Goal: Information Seeking & Learning: Learn about a topic

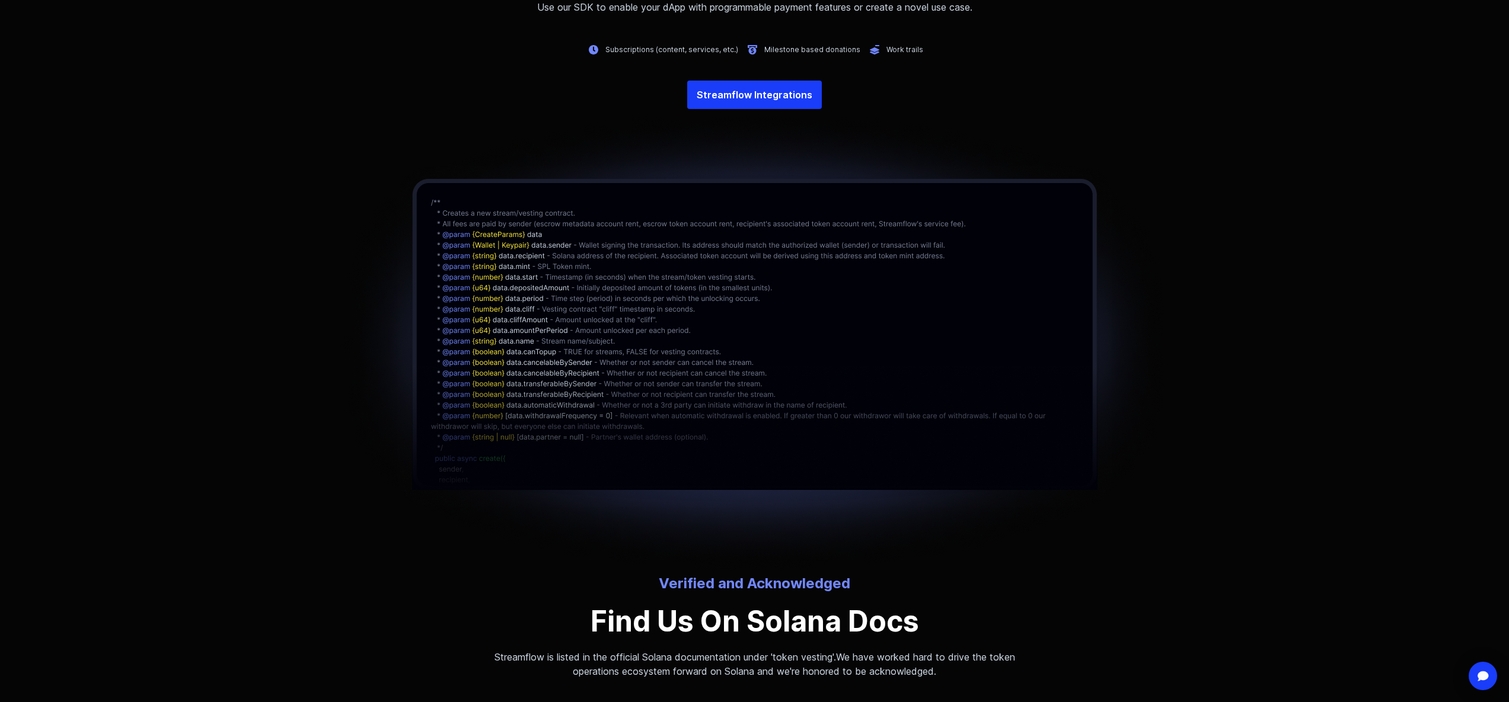
click at [1180, 384] on div at bounding box center [754, 341] width 1509 height 465
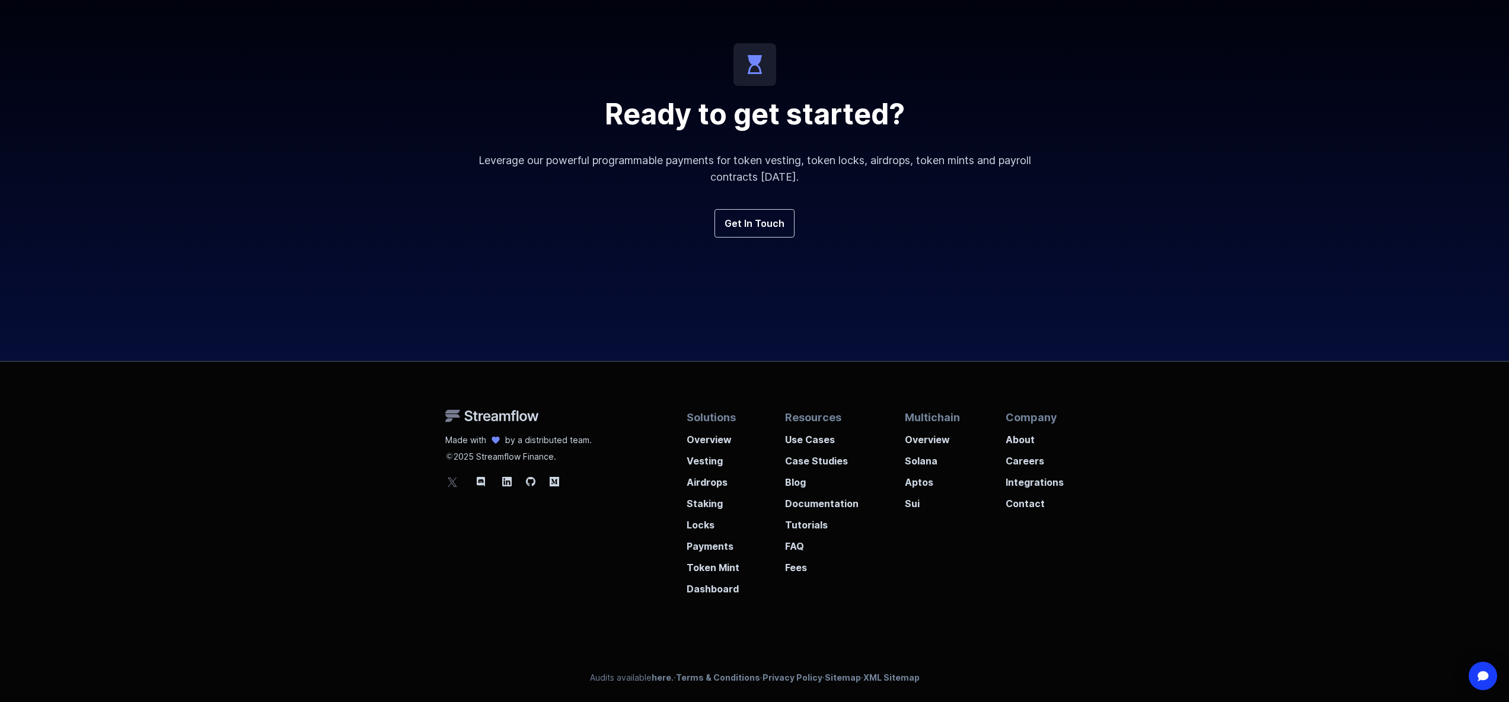
scroll to position [4239, 0]
click at [1028, 462] on p "Careers" at bounding box center [1034, 456] width 58 height 21
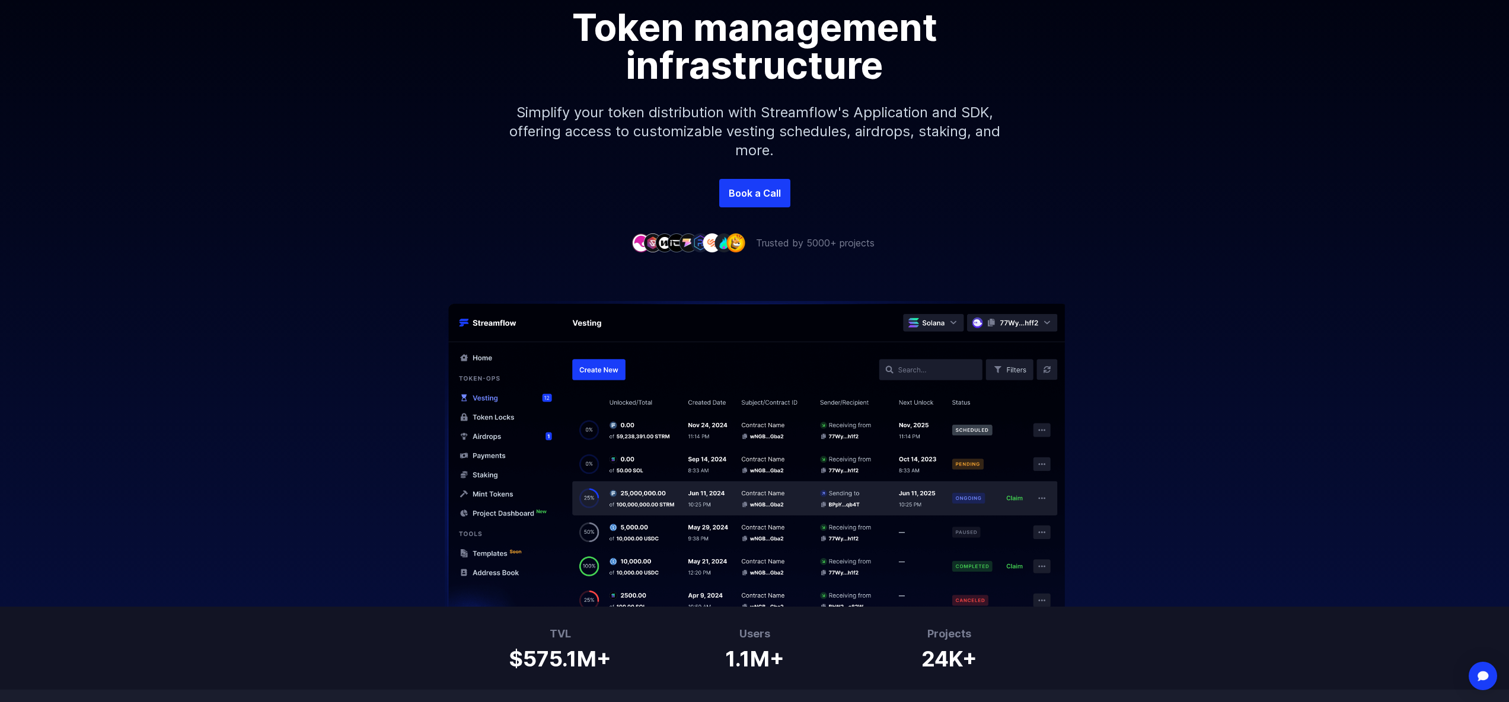
scroll to position [0, 0]
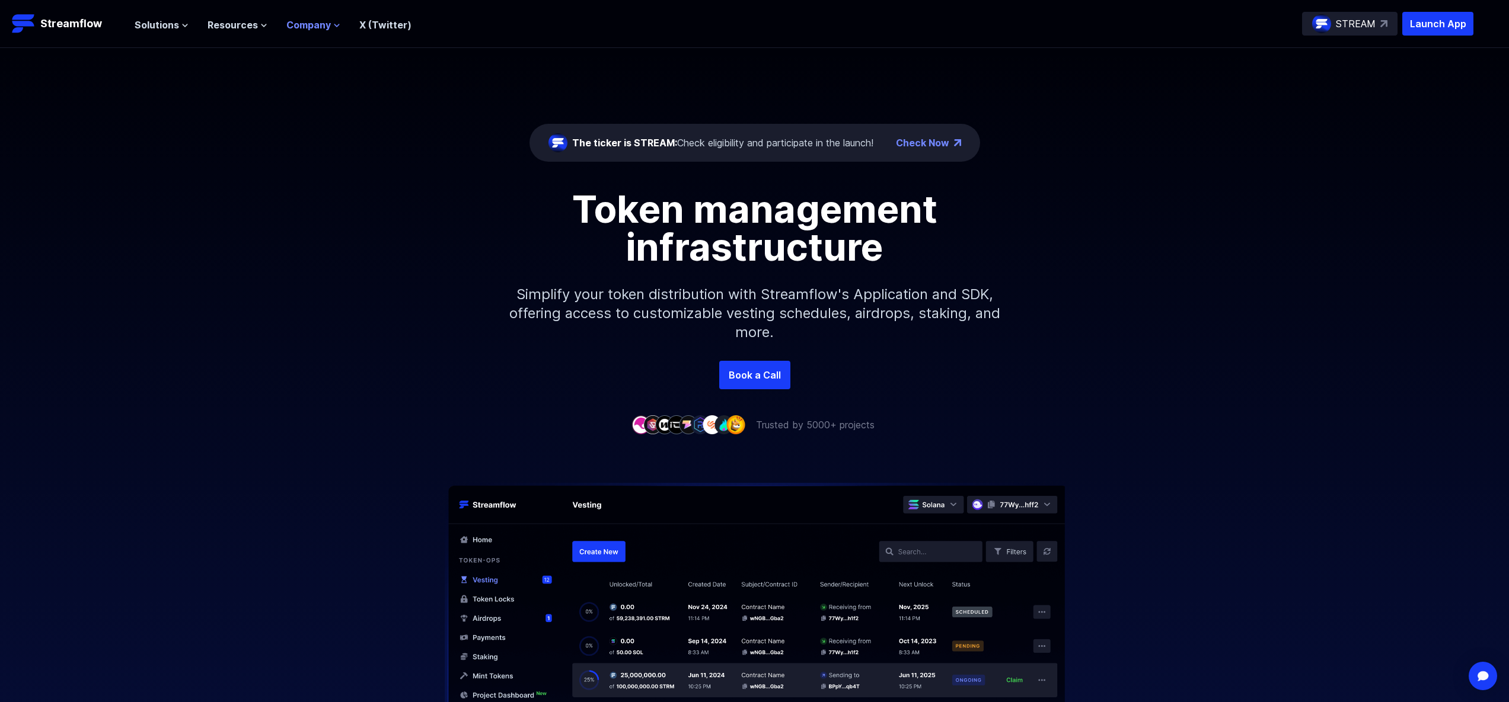
click at [303, 18] on span "Company" at bounding box center [308, 25] width 44 height 14
drag, startPoint x: 1024, startPoint y: 194, endPoint x: 1022, endPoint y: 205, distance: 10.8
click at [1024, 194] on div "Token management infrastructure" at bounding box center [755, 228] width 676 height 76
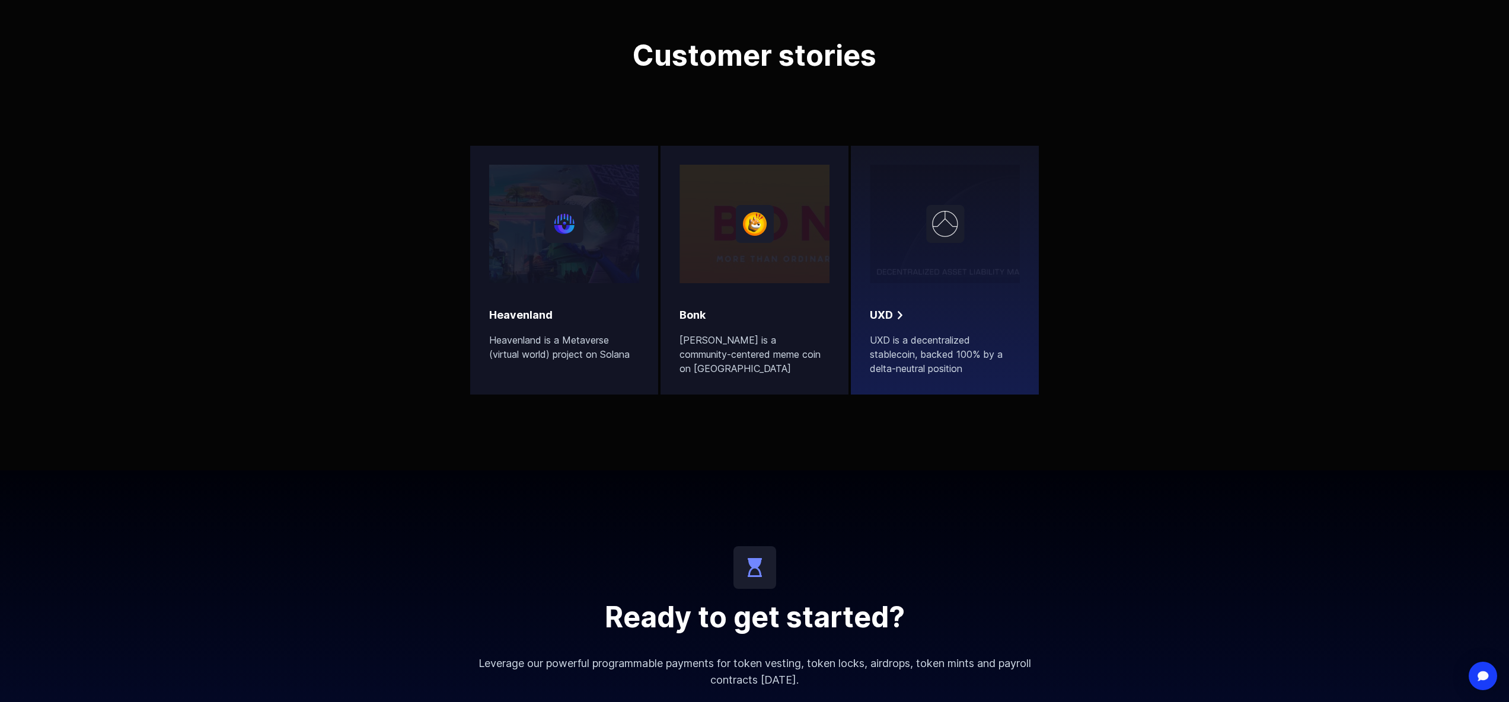
scroll to position [4239, 0]
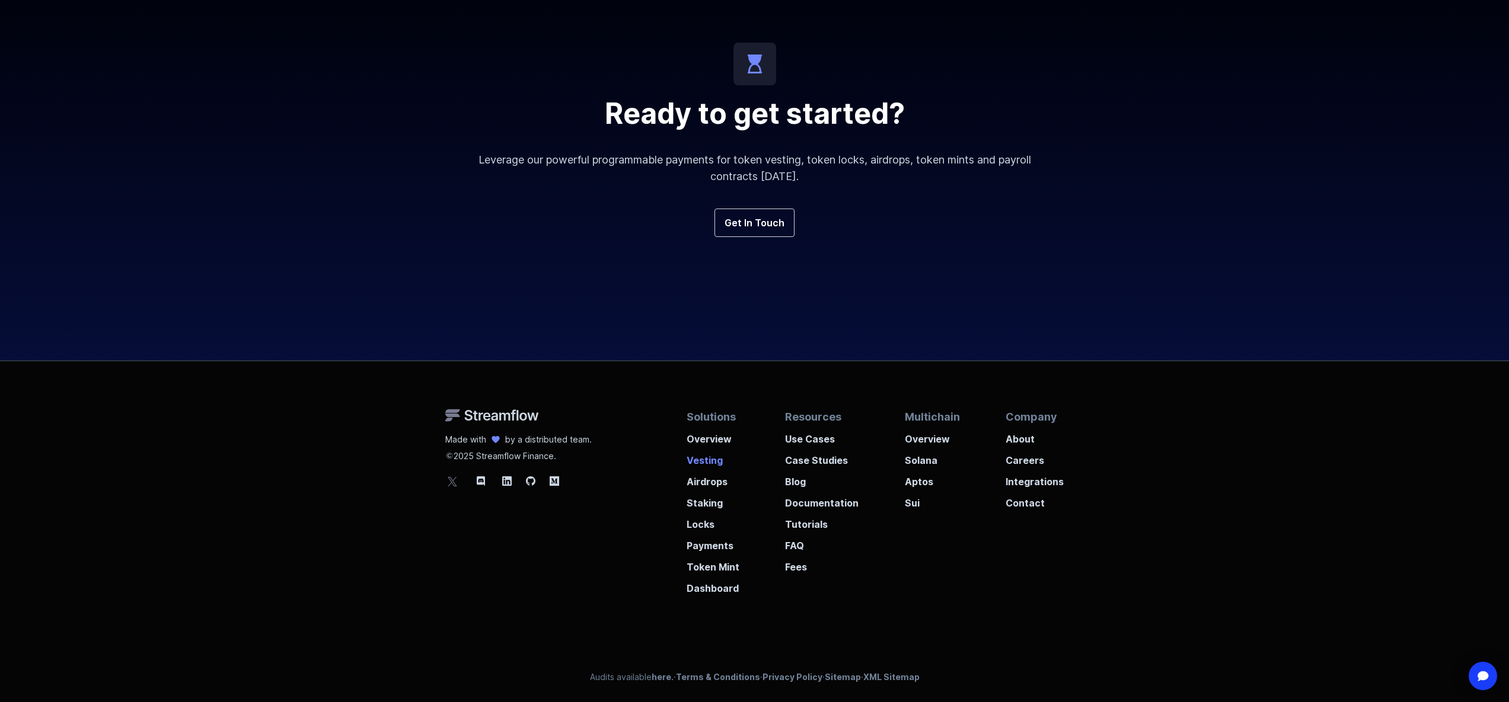
click at [713, 461] on p "Vesting" at bounding box center [712, 456] width 53 height 21
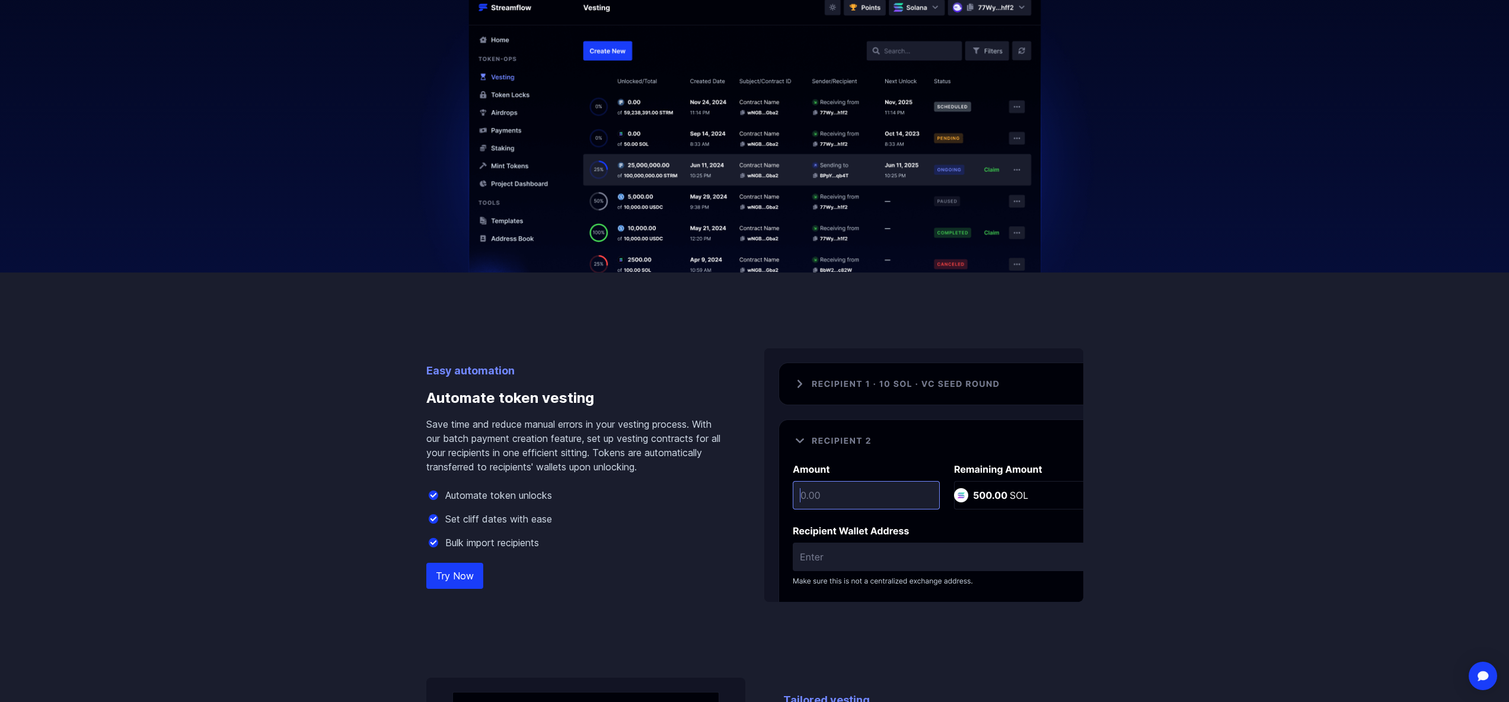
scroll to position [516, 0]
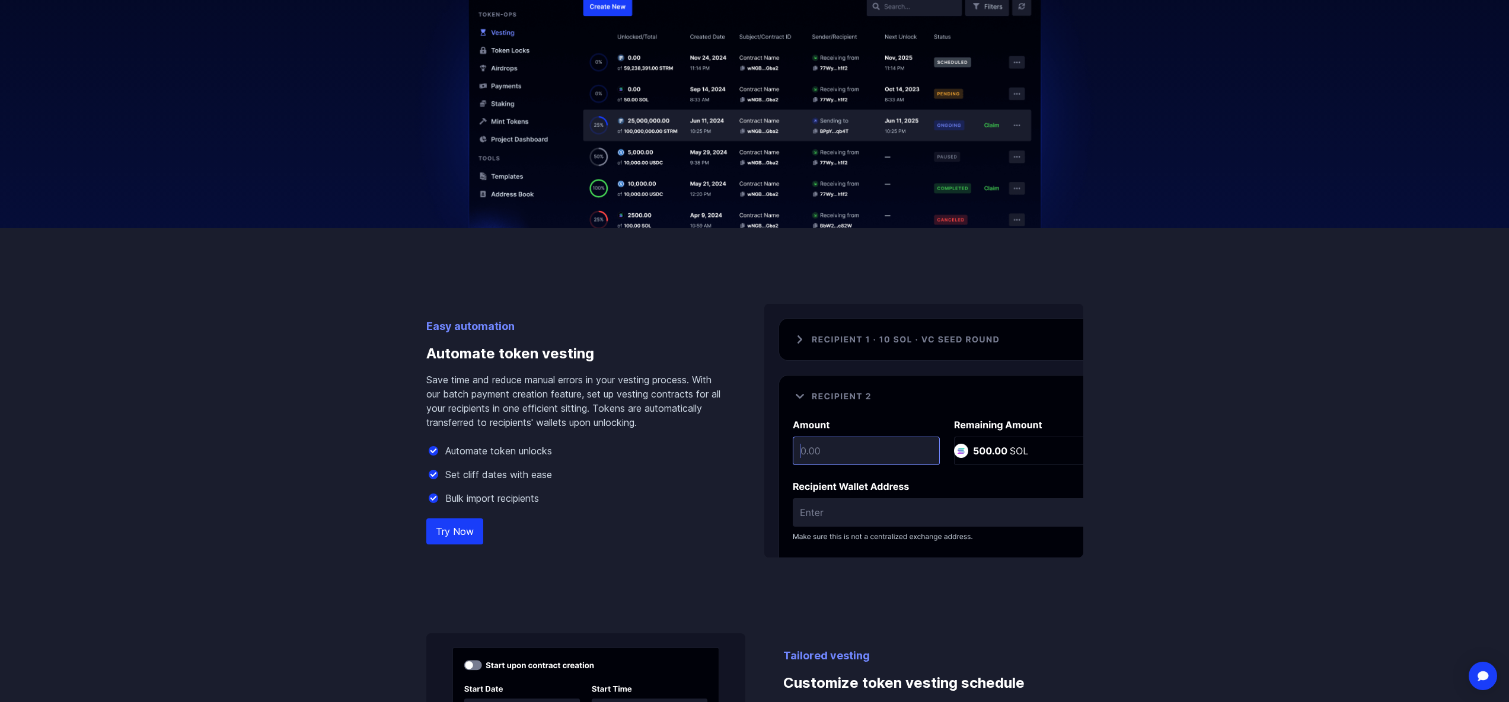
drag, startPoint x: 926, startPoint y: 266, endPoint x: 941, endPoint y: 257, distance: 16.8
